Goal: Task Accomplishment & Management: Complete application form

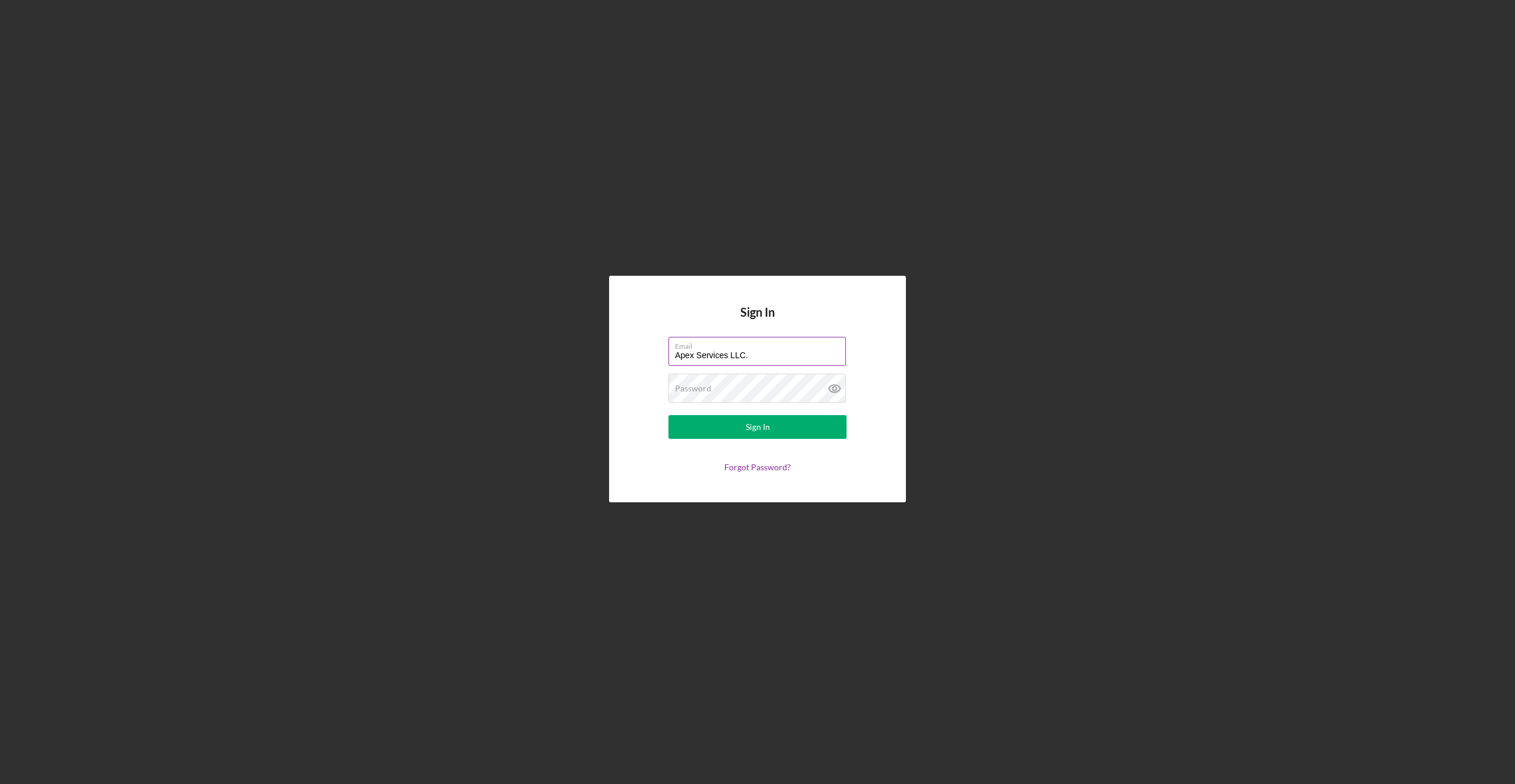
drag, startPoint x: 761, startPoint y: 353, endPoint x: 799, endPoint y: 355, distance: 38.1
click at [292, 355] on input "Apex Services LLC." at bounding box center [757, 351] width 178 height 29
type input "A"
type input "[EMAIL_ADDRESS][DOMAIN_NAME]"
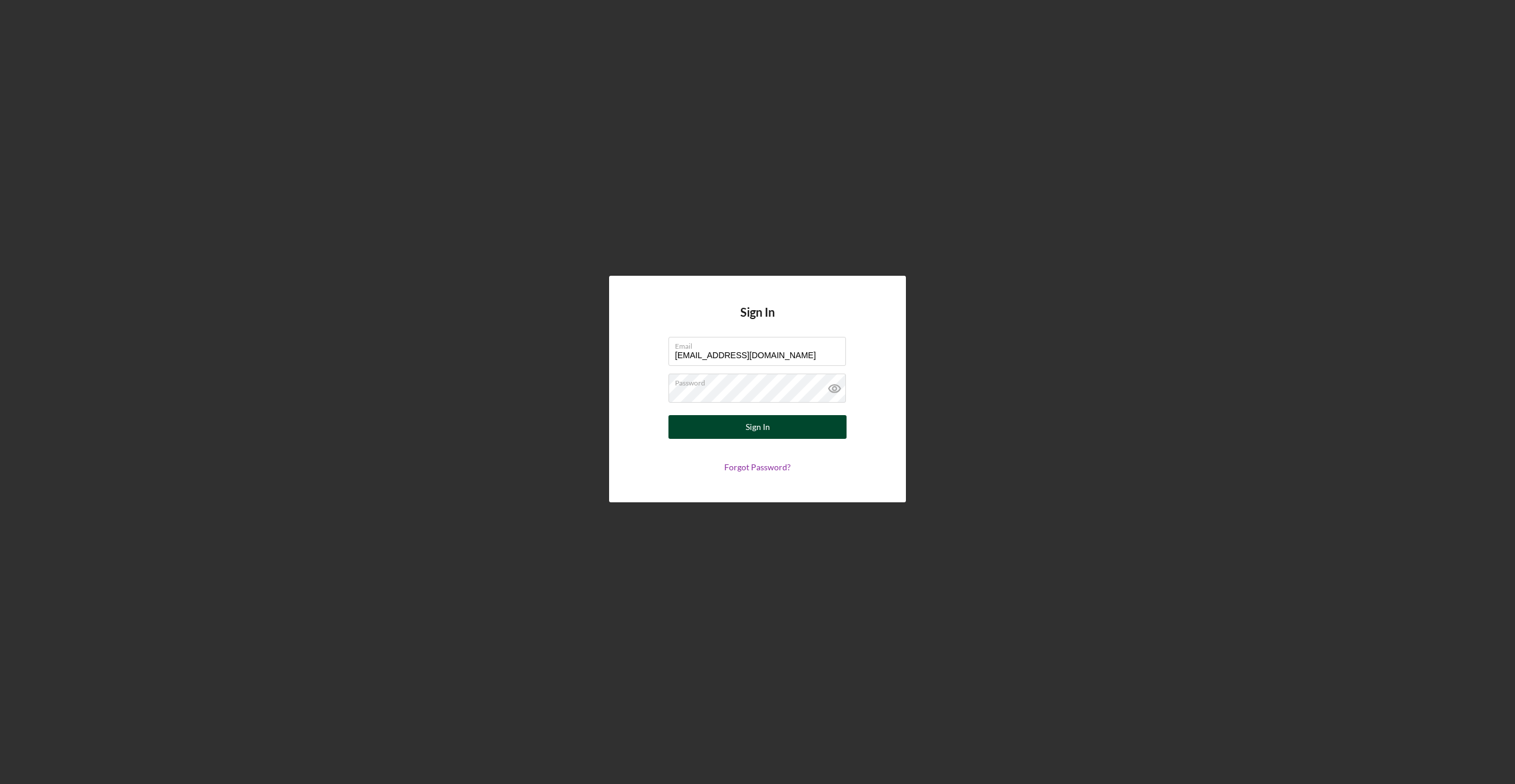
click at [292, 426] on button "Sign In" at bounding box center [757, 427] width 178 height 24
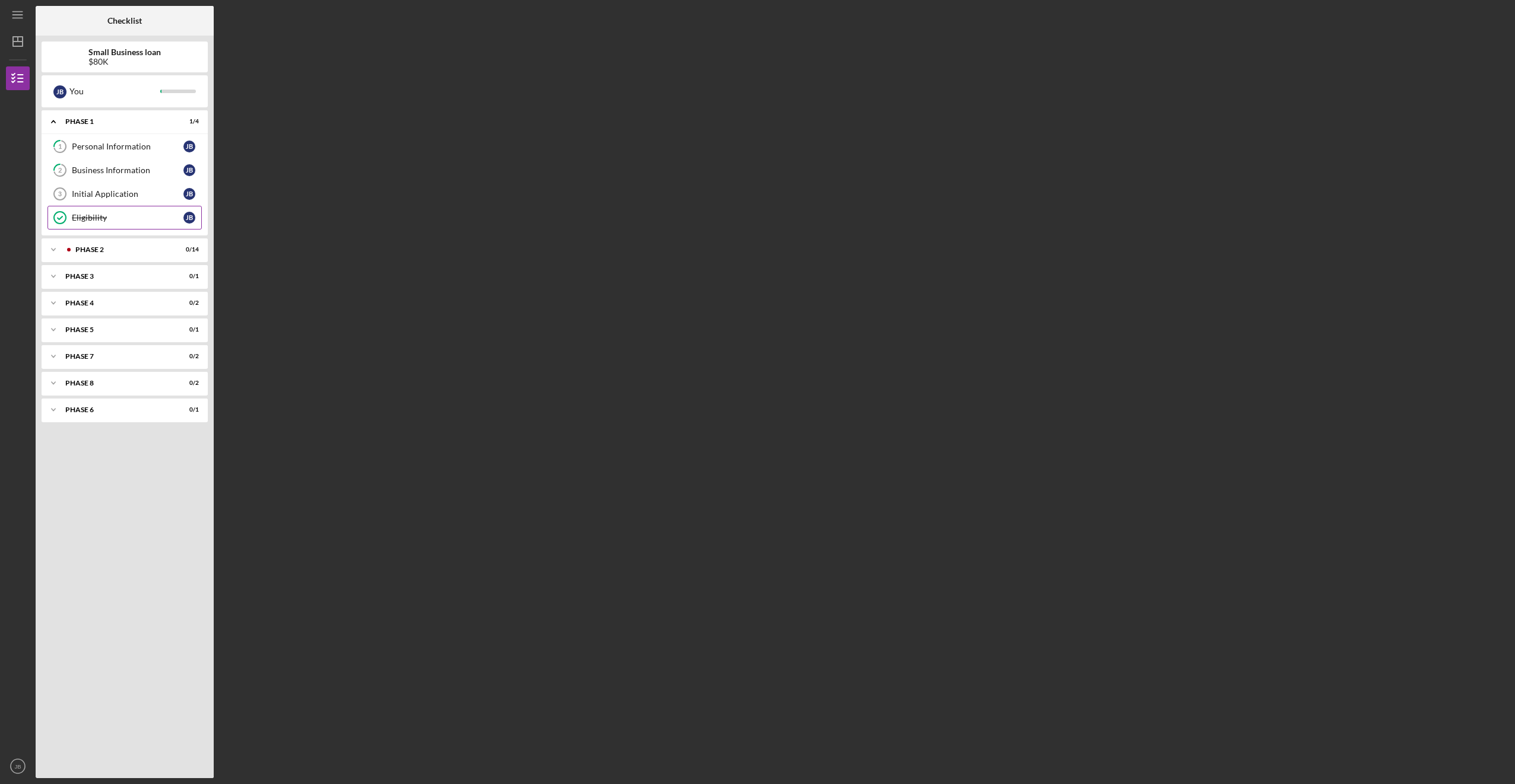
click at [103, 217] on div "Eligibility" at bounding box center [127, 218] width 111 height 10
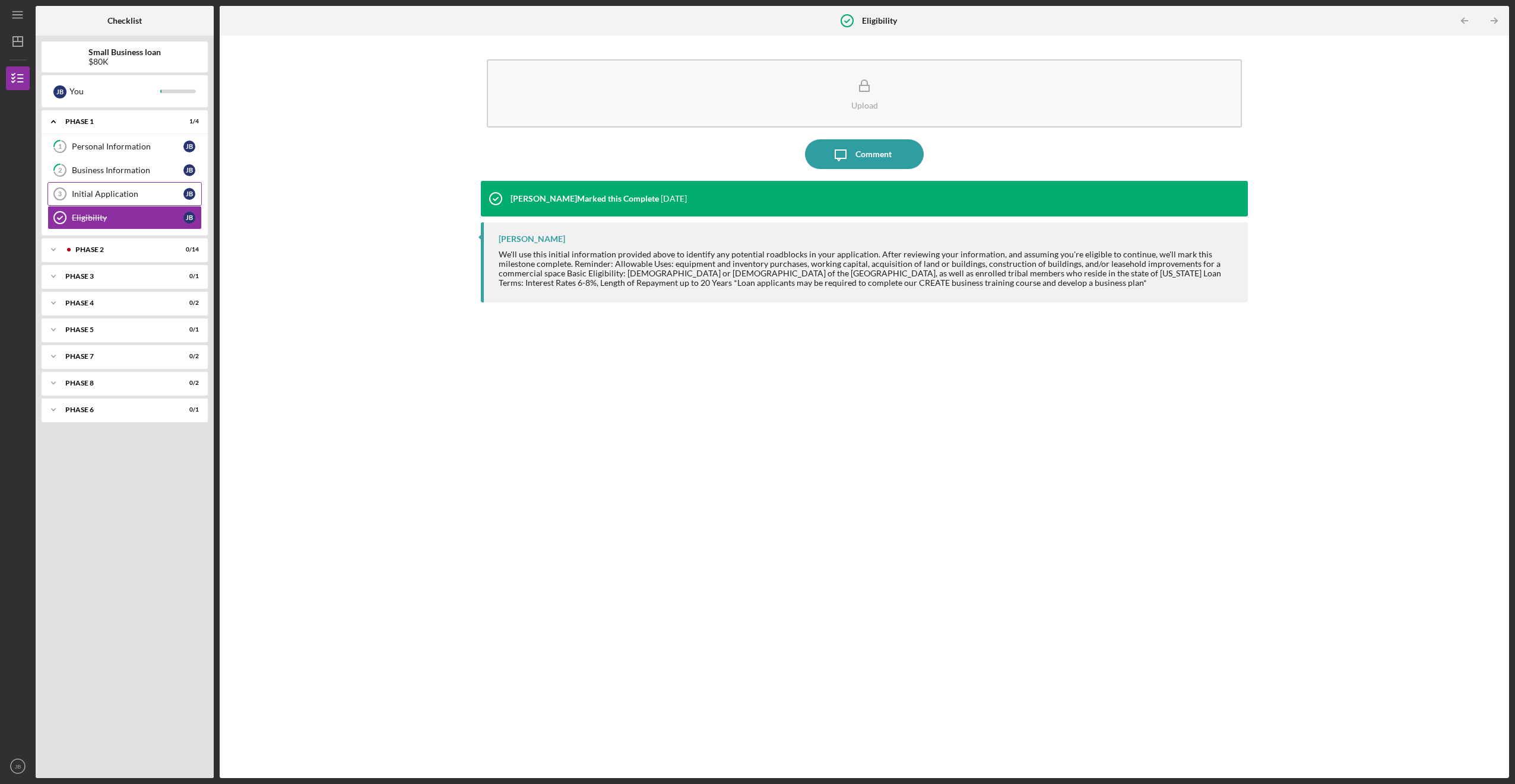
click at [98, 194] on div "Initial Application" at bounding box center [127, 194] width 111 height 10
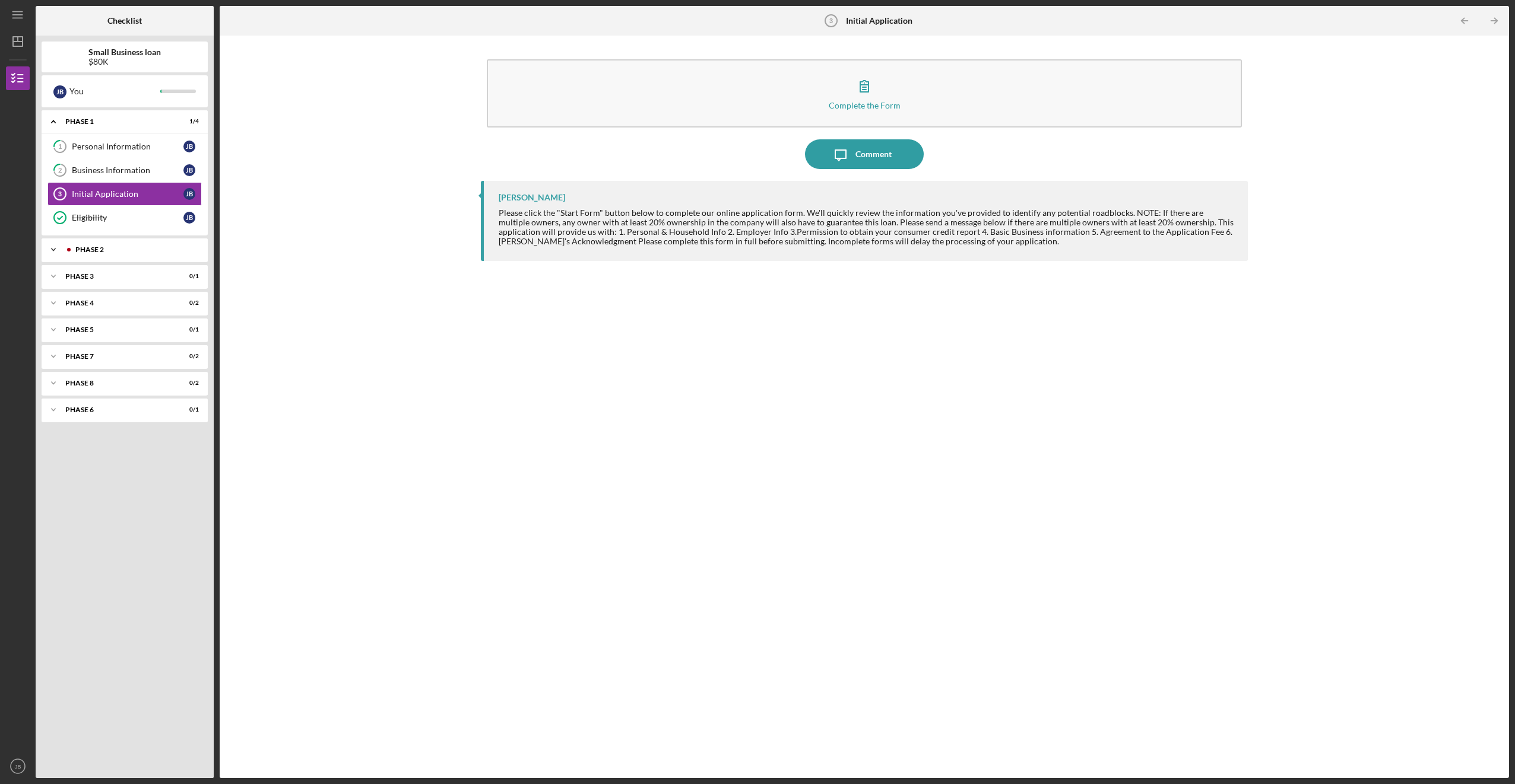
click at [102, 248] on div "Phase 2" at bounding box center [134, 250] width 117 height 7
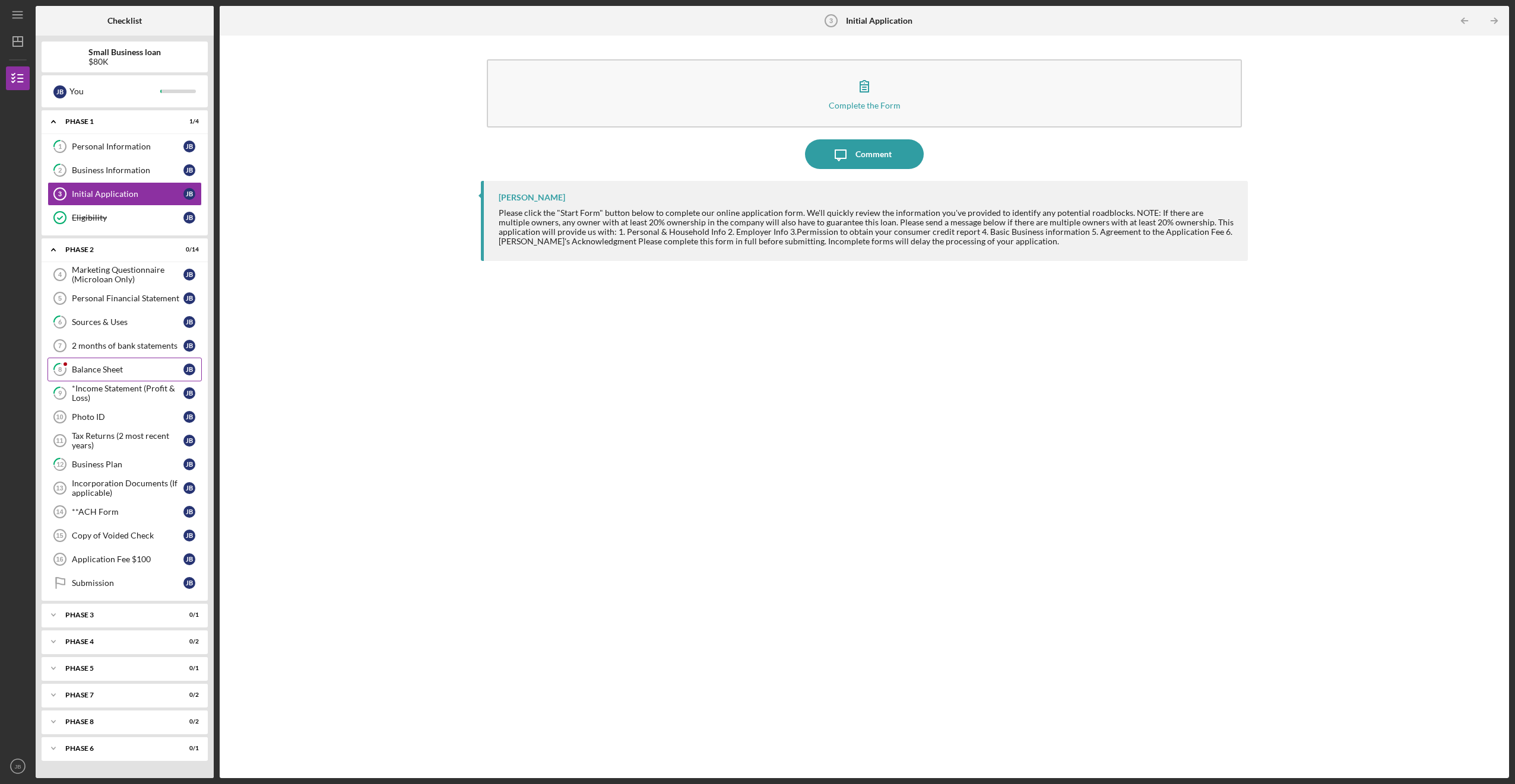
click at [108, 368] on div "Balance Sheet" at bounding box center [127, 370] width 111 height 10
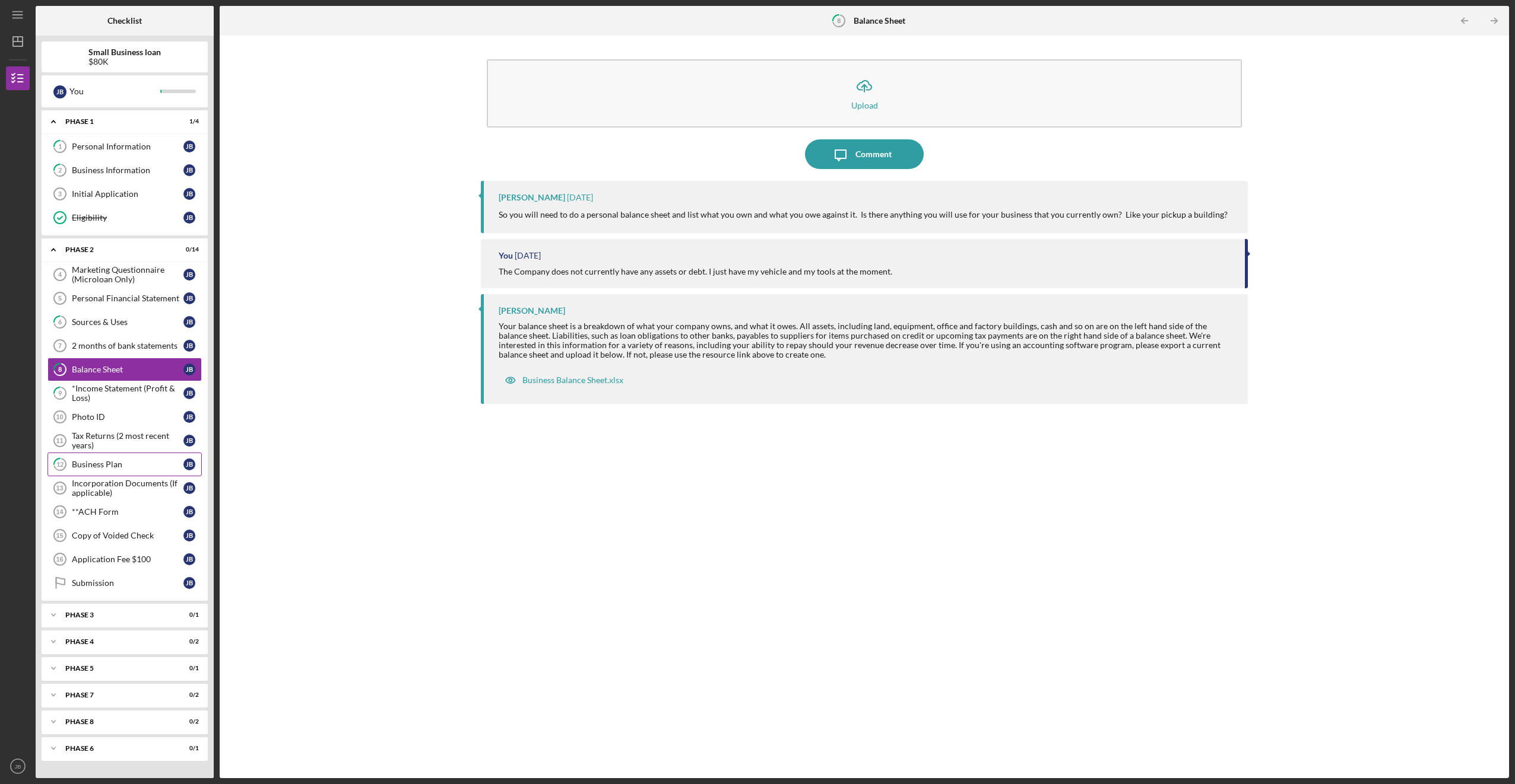
click at [115, 464] on div "Business Plan" at bounding box center [127, 465] width 111 height 10
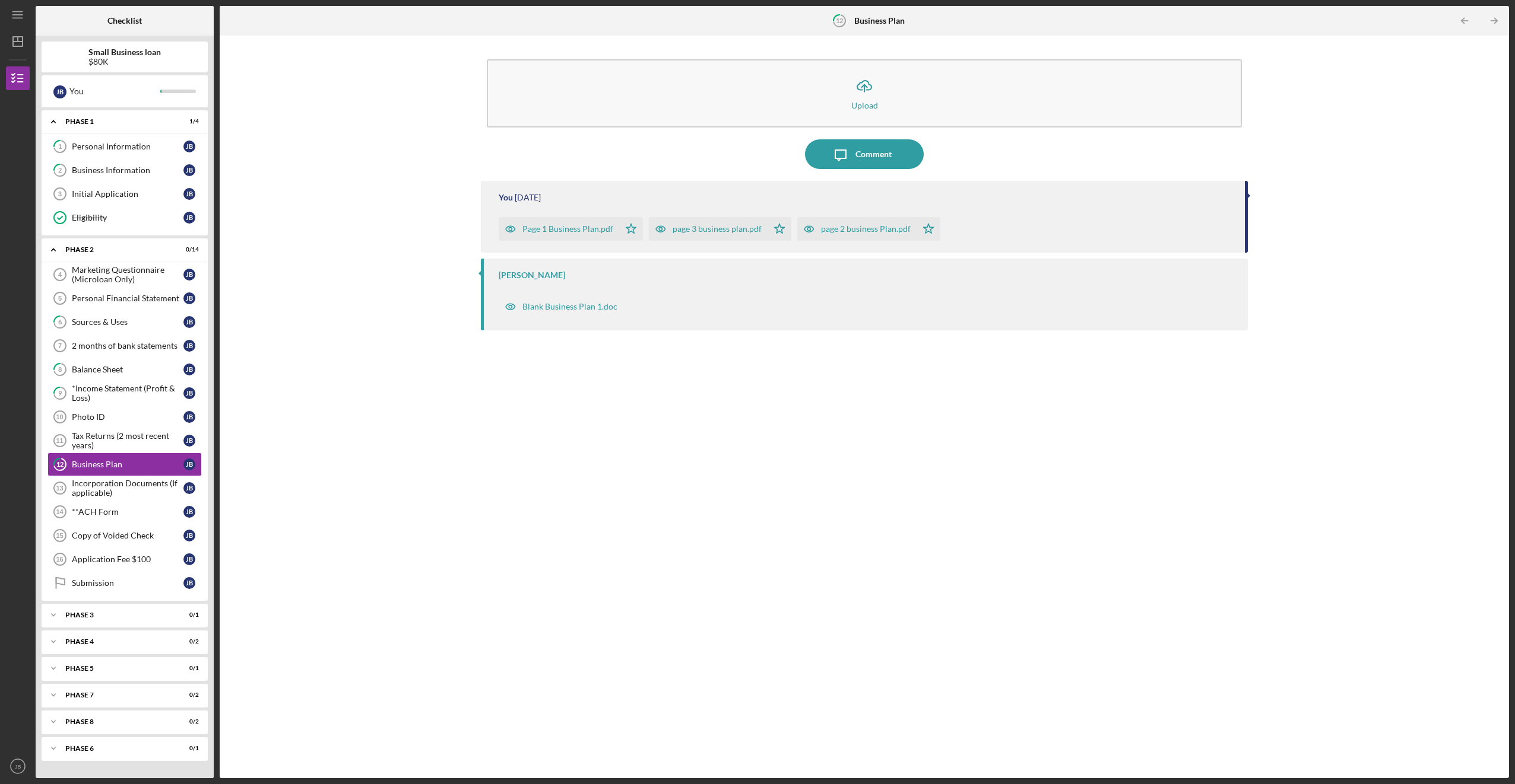
click at [292, 297] on div "Blank Business Plan 1.doc" at bounding box center [866, 303] width 737 height 29
click at [292, 370] on div "You [DATE] Page 1 Business Plan.pdf Icon/Star page 3 business plan.pdf Icon/Sta…" at bounding box center [864, 470] width 766 height 579
click at [292, 299] on icon "button" at bounding box center [510, 306] width 24 height 24
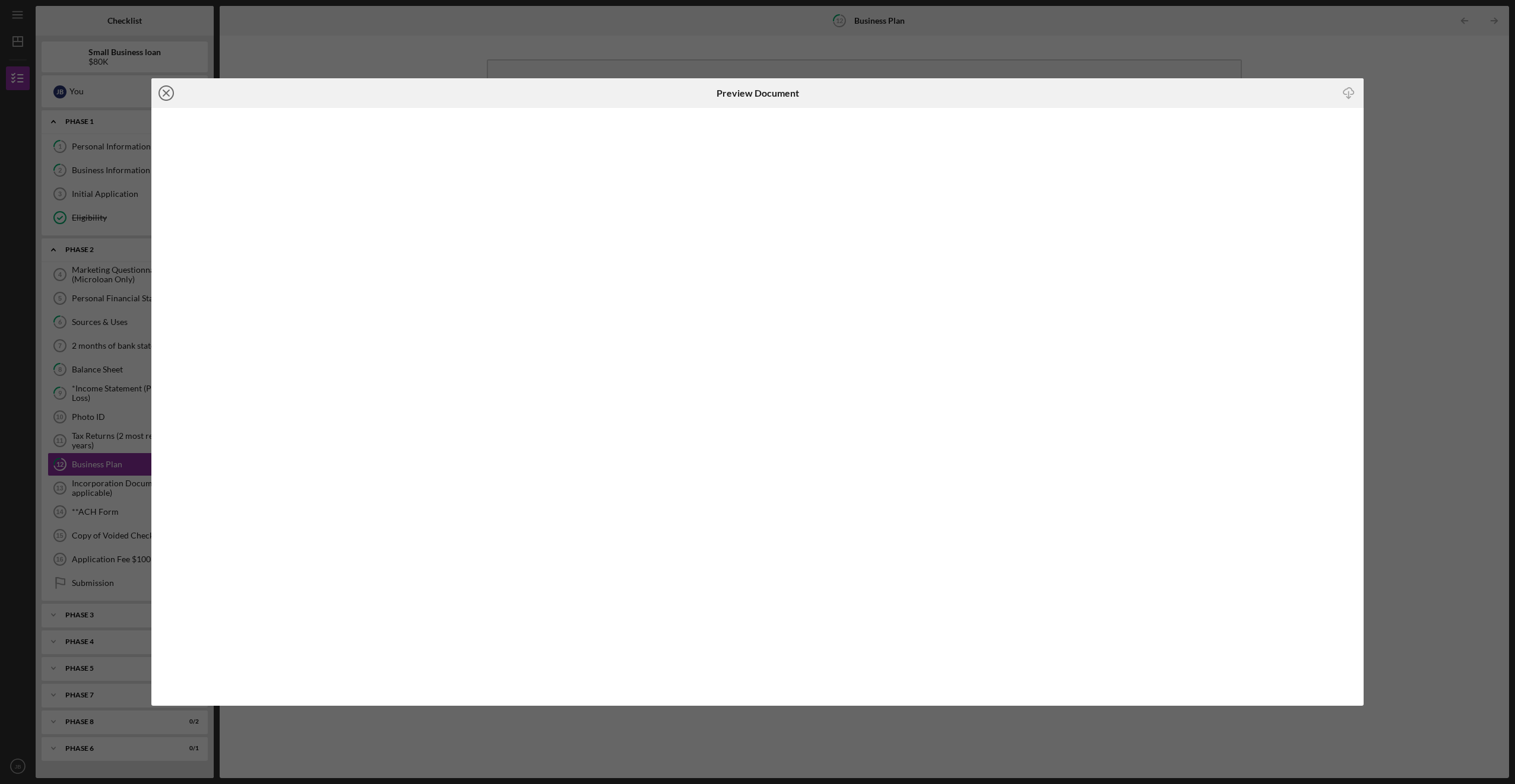
click at [161, 94] on icon "Icon/Close" at bounding box center [166, 93] width 29 height 29
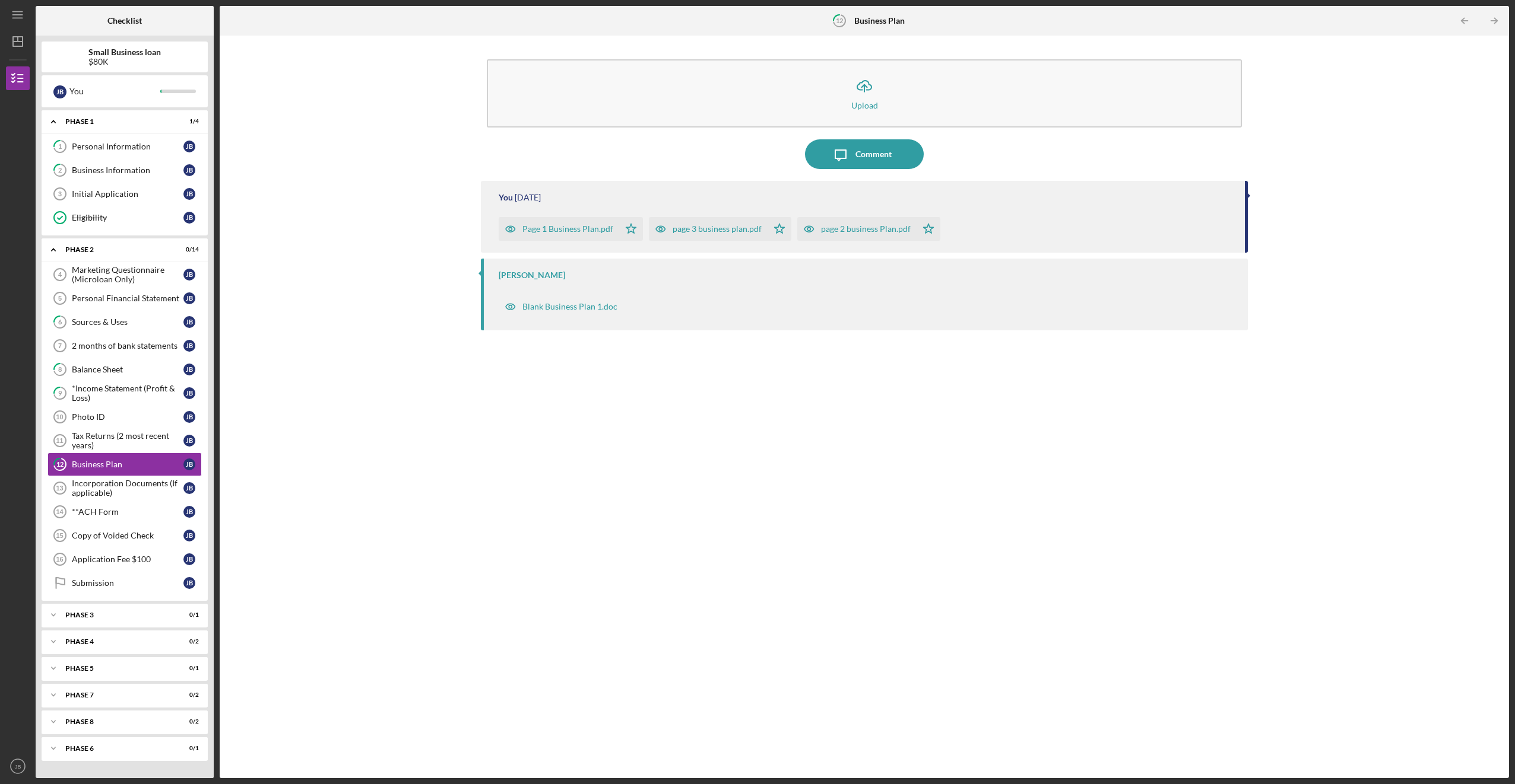
click at [292, 230] on div "Page 1 Business Plan.pdf" at bounding box center [567, 229] width 91 height 10
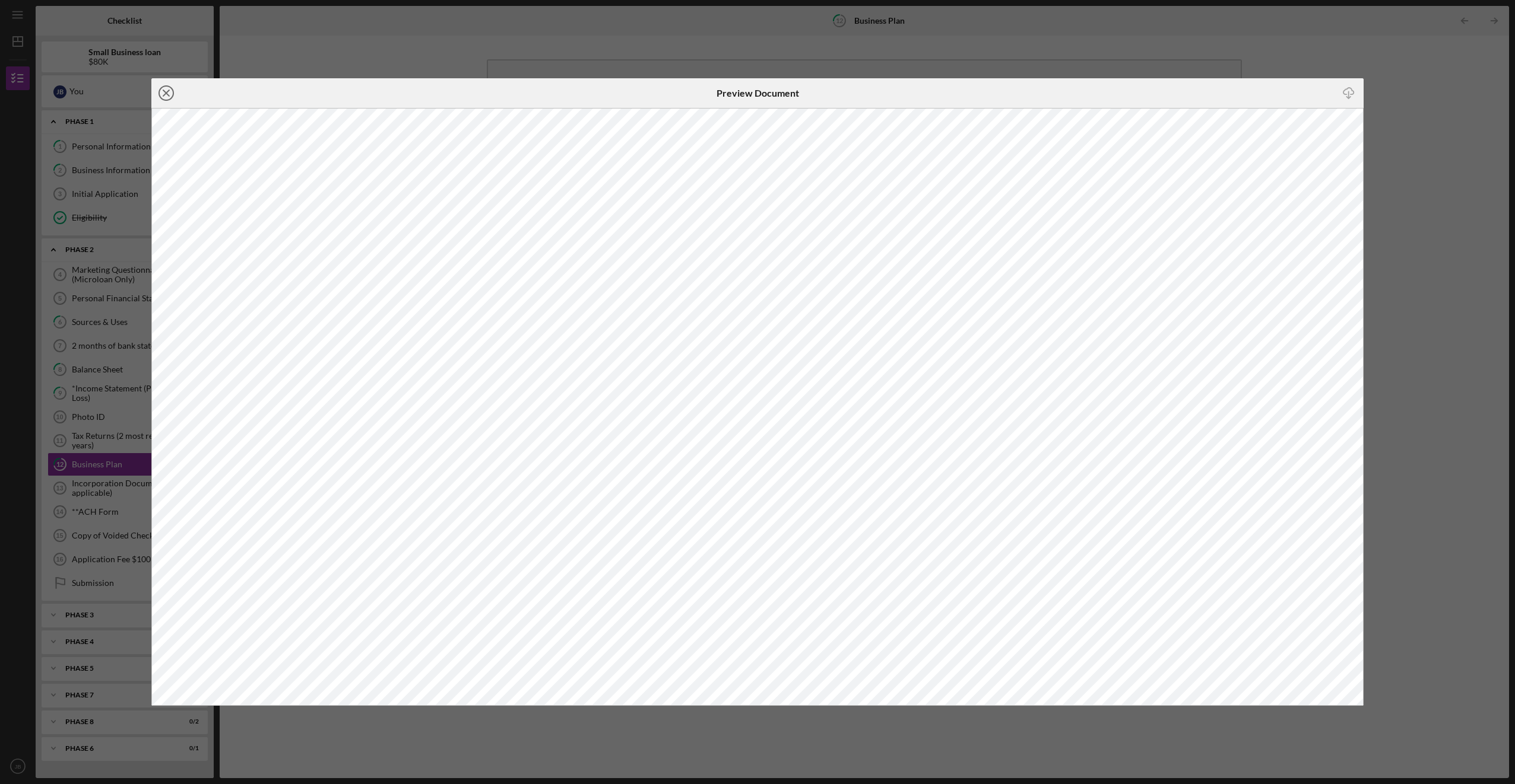
click at [162, 91] on icon "Icon/Close" at bounding box center [166, 93] width 29 height 29
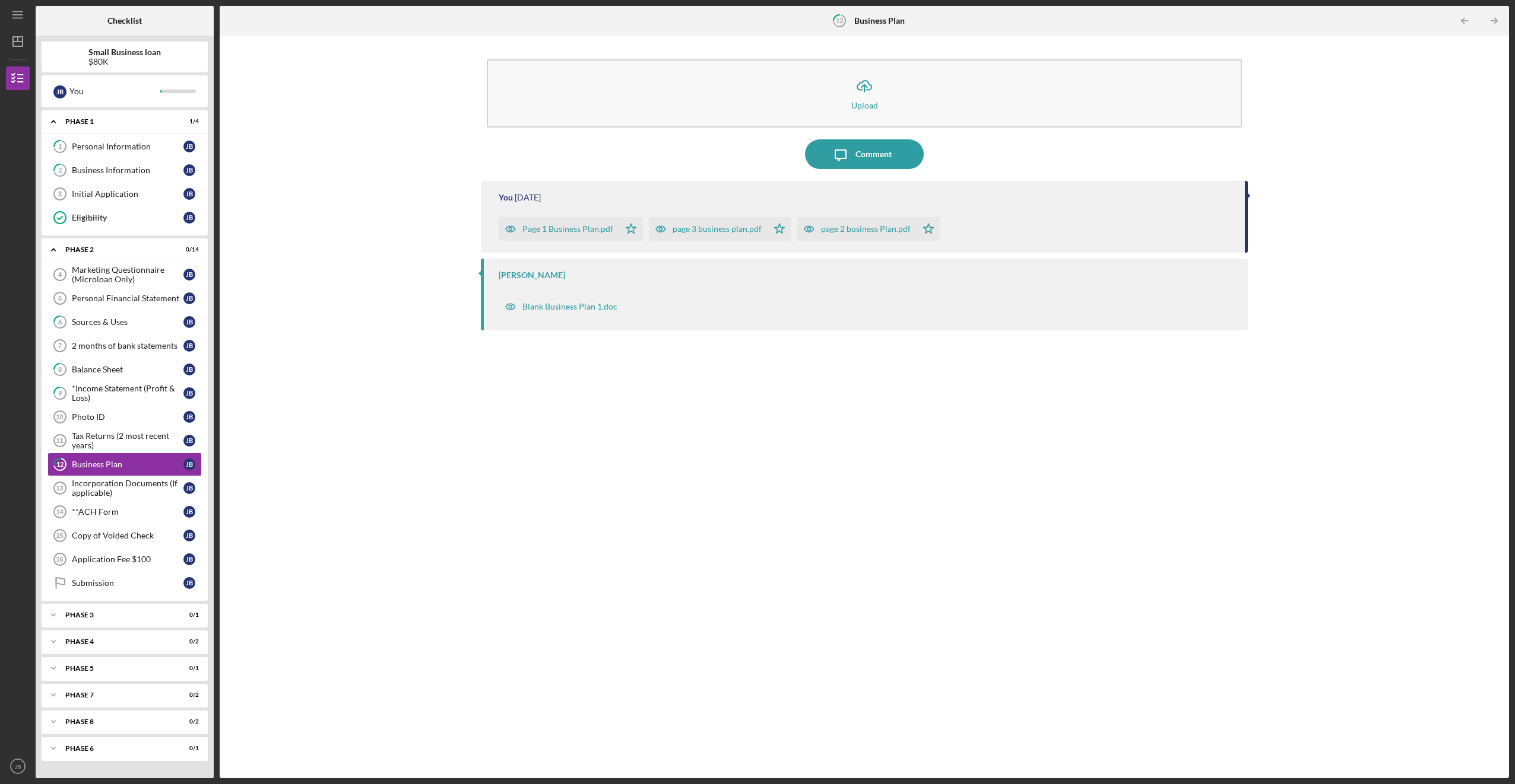
click at [292, 233] on div "page 3 business plan.pdf" at bounding box center [717, 229] width 89 height 10
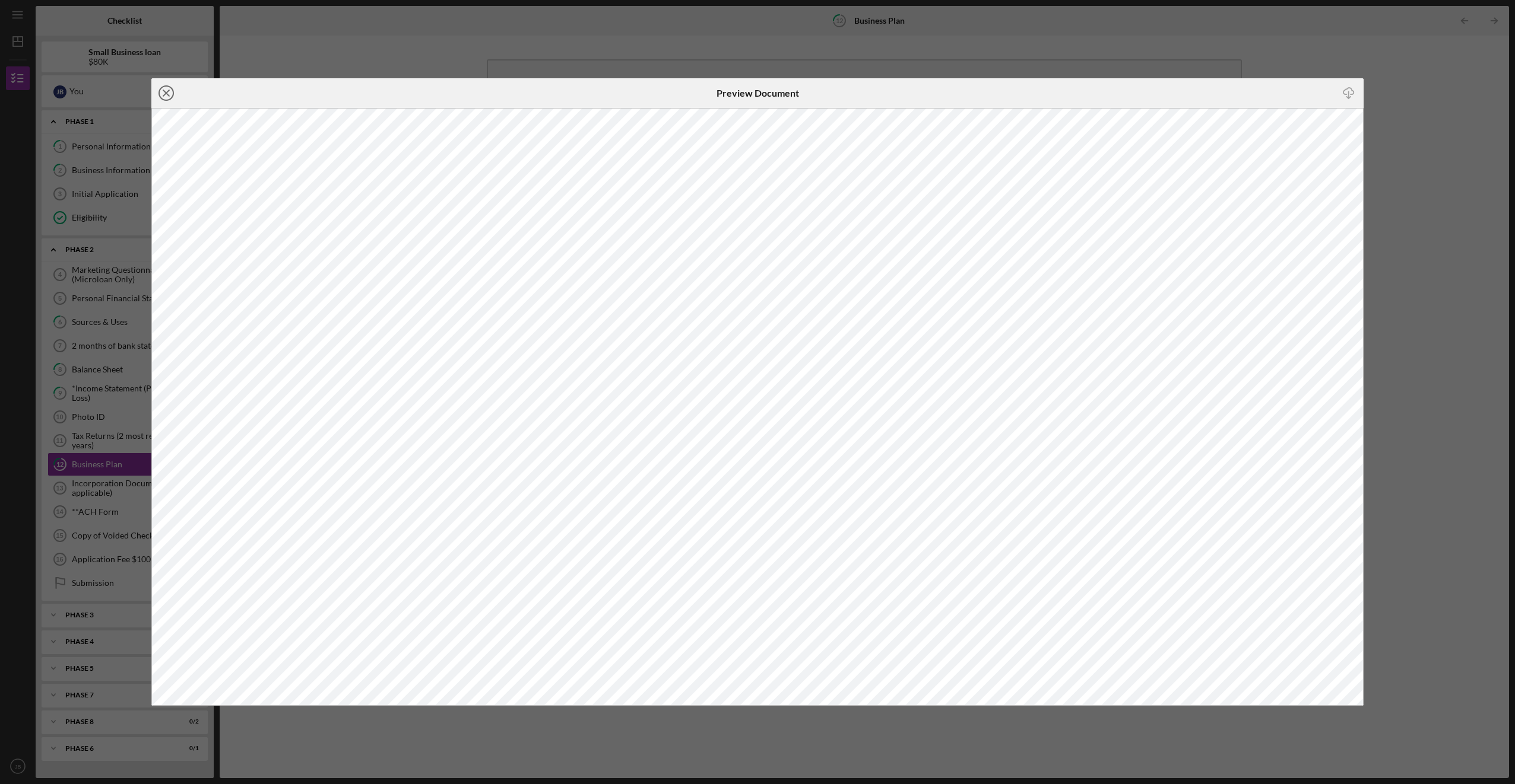
click at [168, 91] on line at bounding box center [166, 93] width 6 height 6
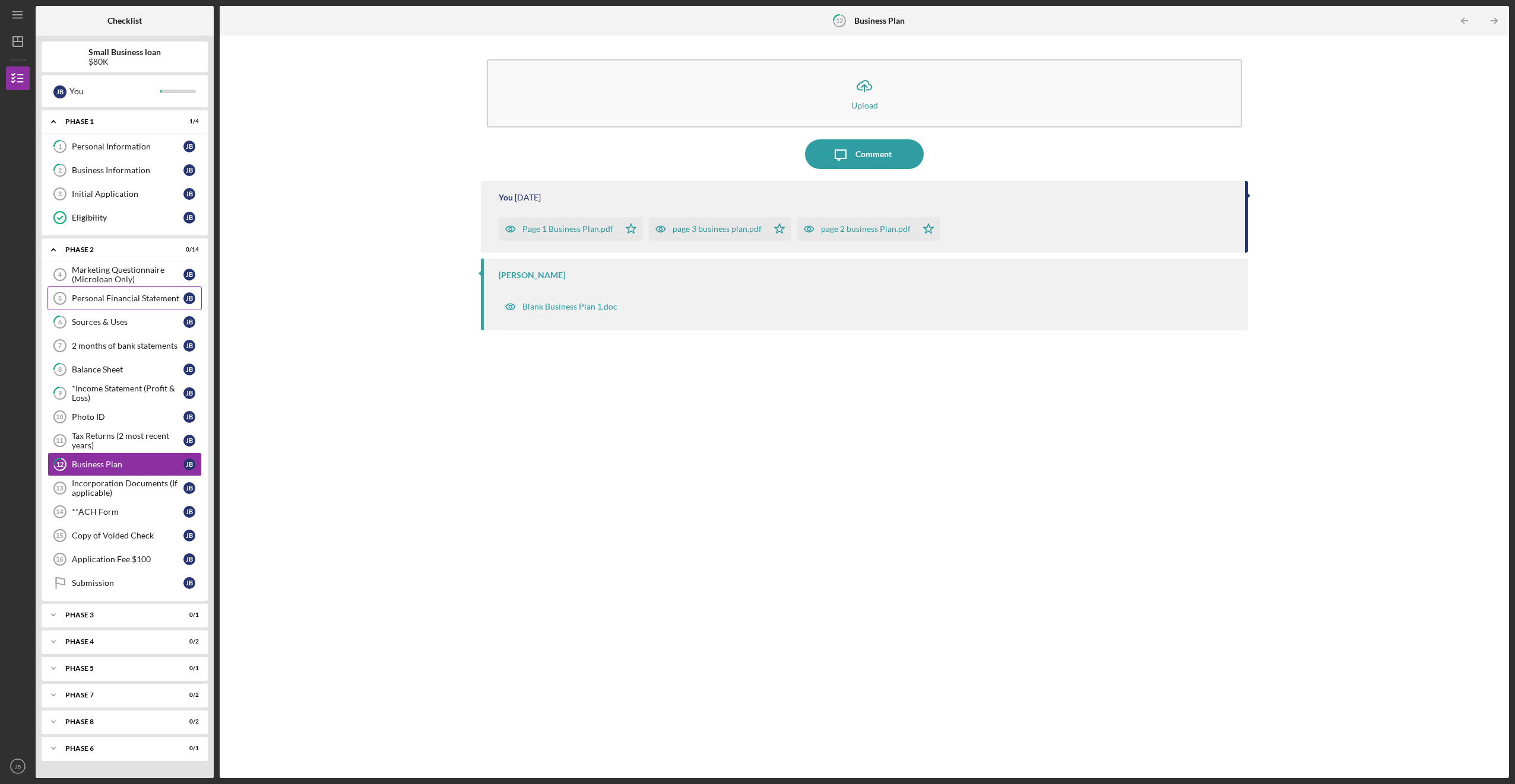
click at [134, 303] on div "Personal Financial Statement" at bounding box center [127, 298] width 111 height 10
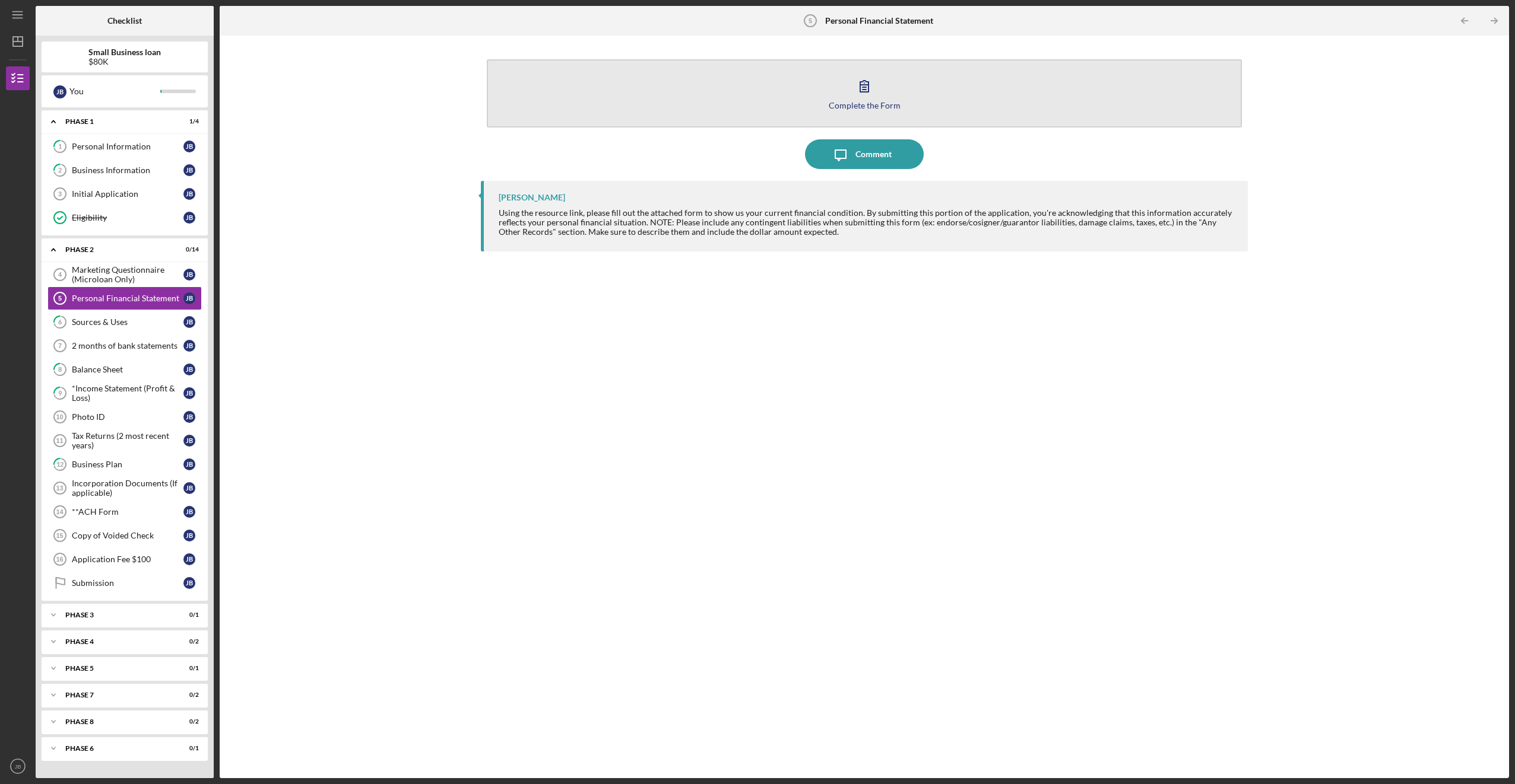
click at [292, 106] on button "Complete the Form Form" at bounding box center [864, 93] width 754 height 68
